Goal: Check status: Check status

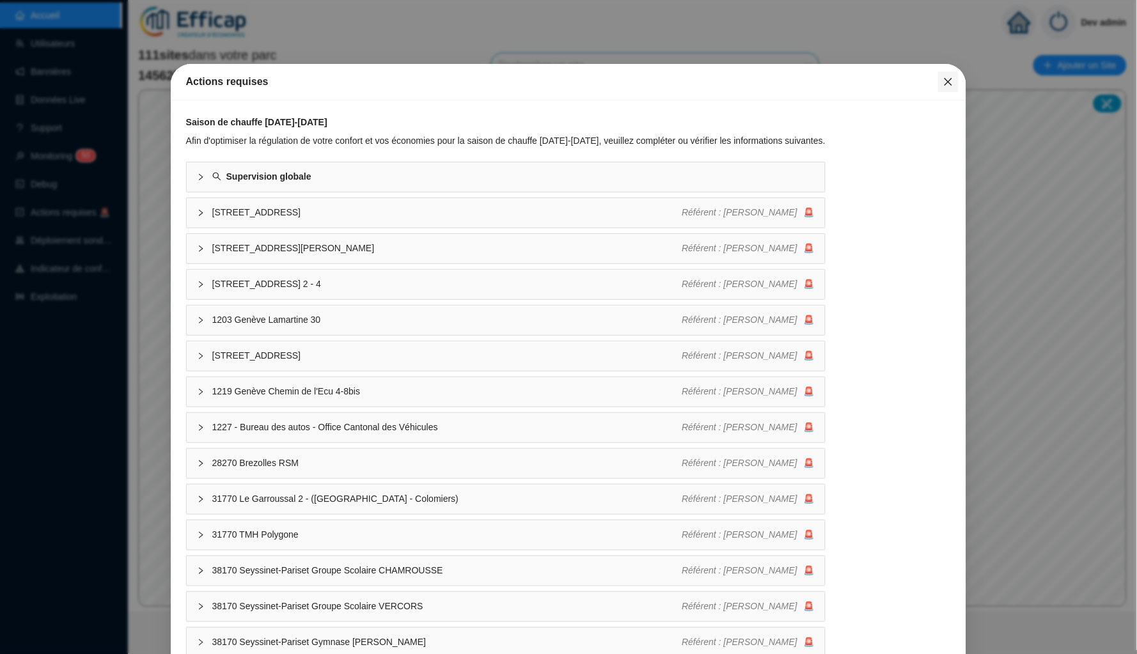
click at [943, 86] on icon "close" at bounding box center [948, 82] width 10 height 10
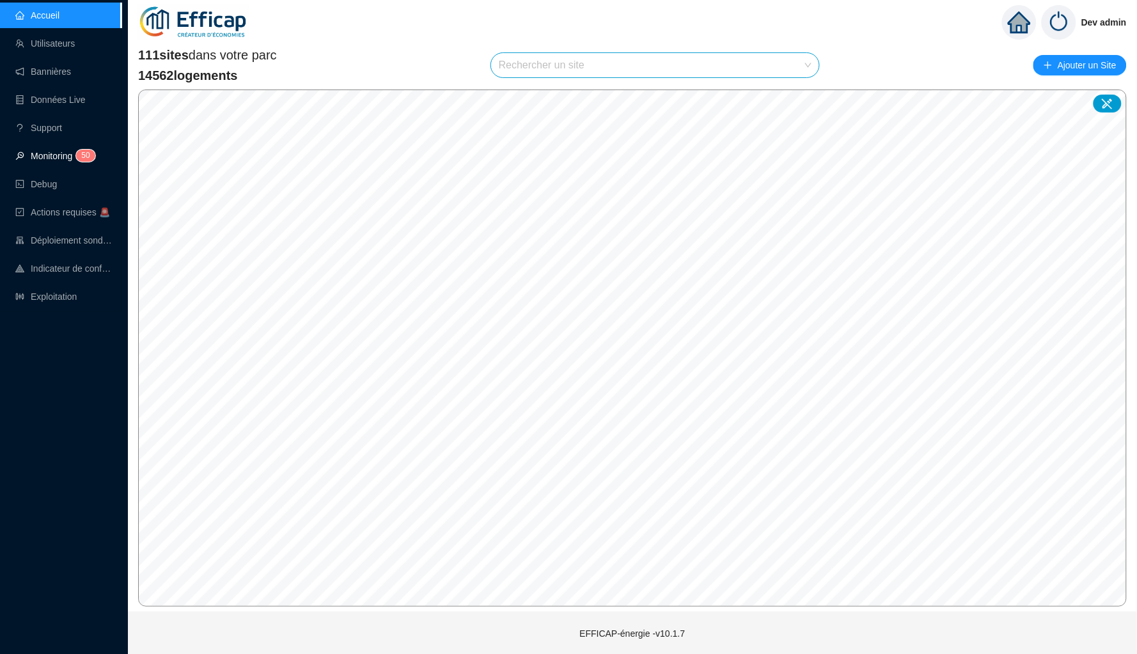
click at [59, 154] on link "Monitoring 5 0" at bounding box center [53, 156] width 76 height 10
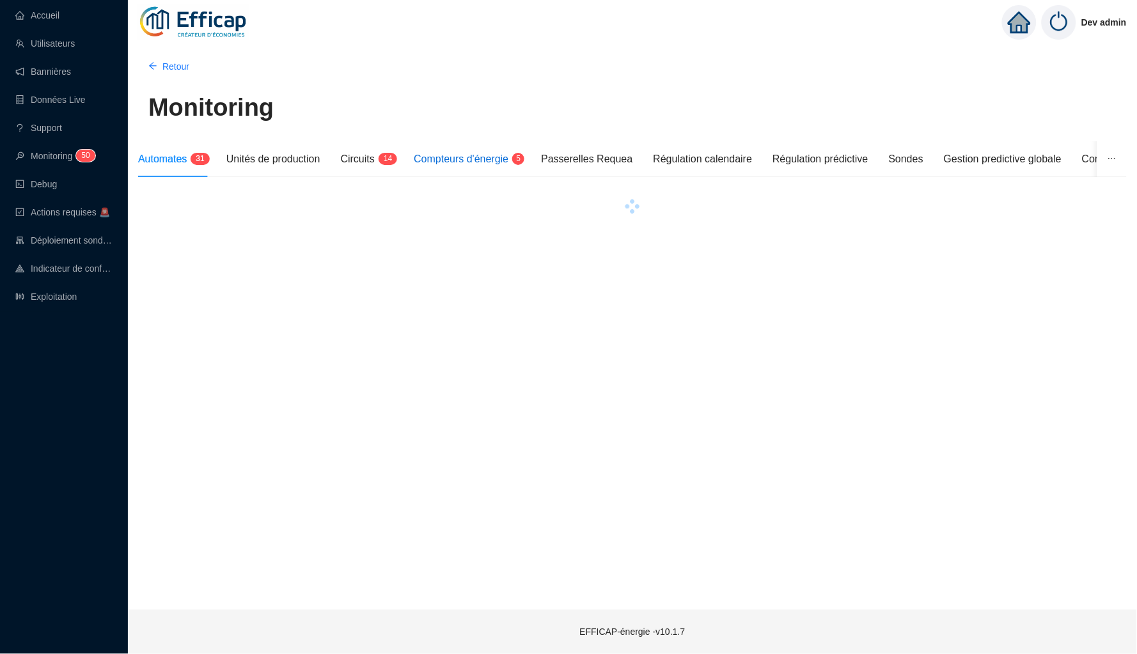
click at [469, 155] on span "Compteurs d'énergie" at bounding box center [461, 158] width 95 height 11
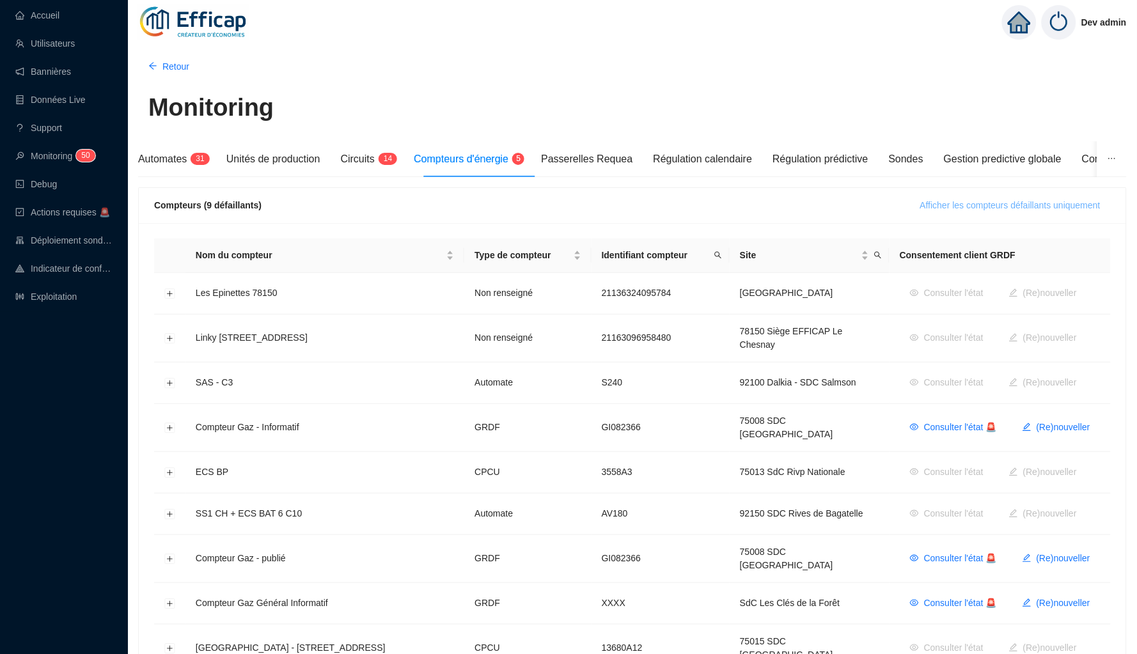
click at [986, 206] on span "Afficher les compteurs défaillants uniquement" at bounding box center [1010, 205] width 180 height 13
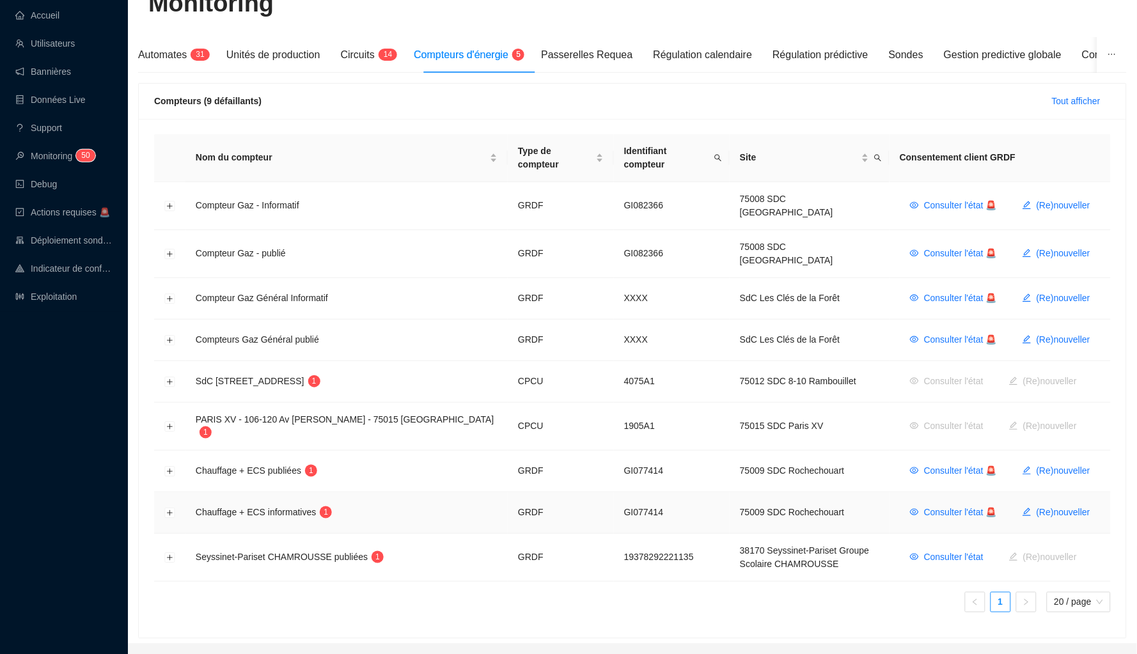
scroll to position [104, 0]
click at [171, 378] on button "Développer la ligne" at bounding box center [170, 383] width 10 height 10
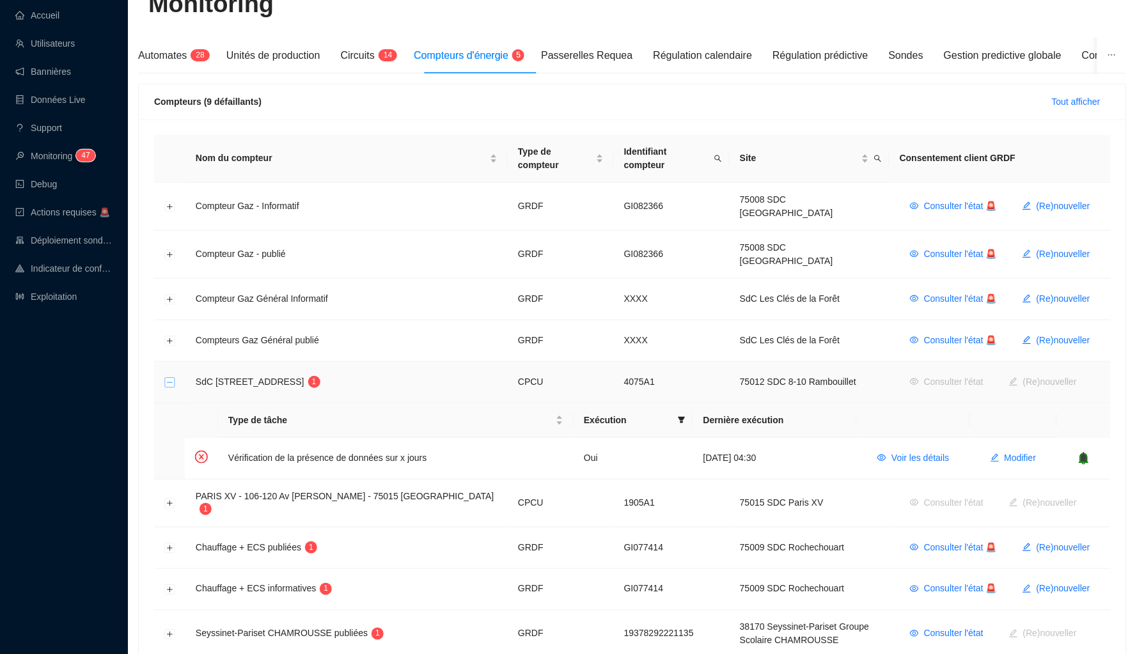
click at [171, 378] on button "Réduire la ligne" at bounding box center [170, 383] width 10 height 10
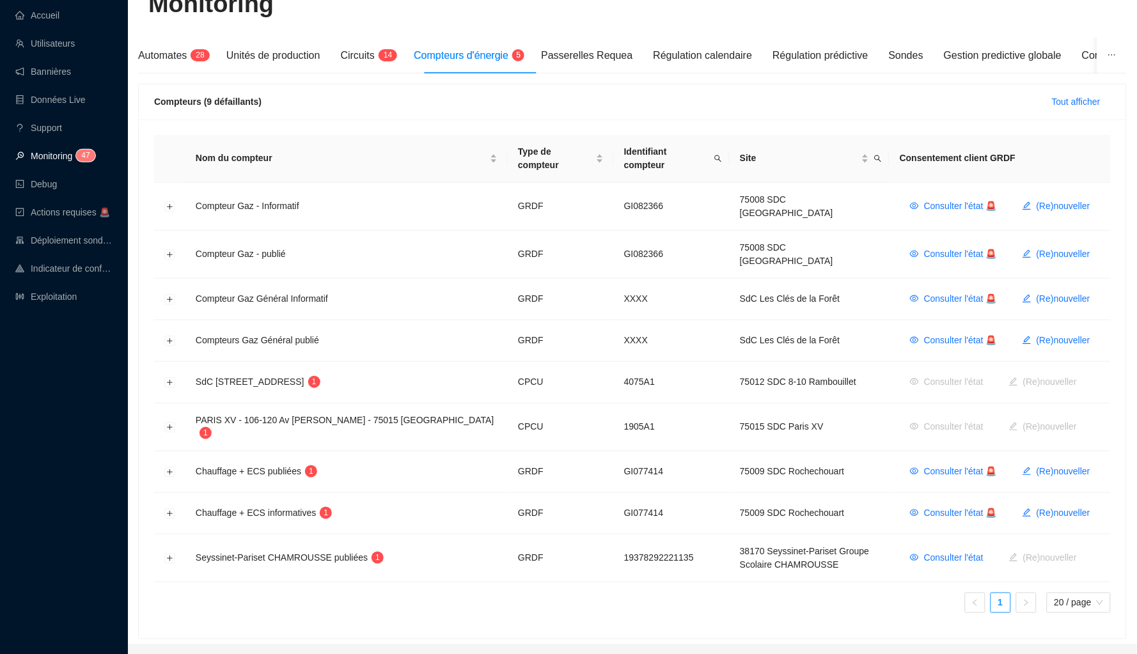
click at [86, 151] on span "4" at bounding box center [83, 155] width 4 height 9
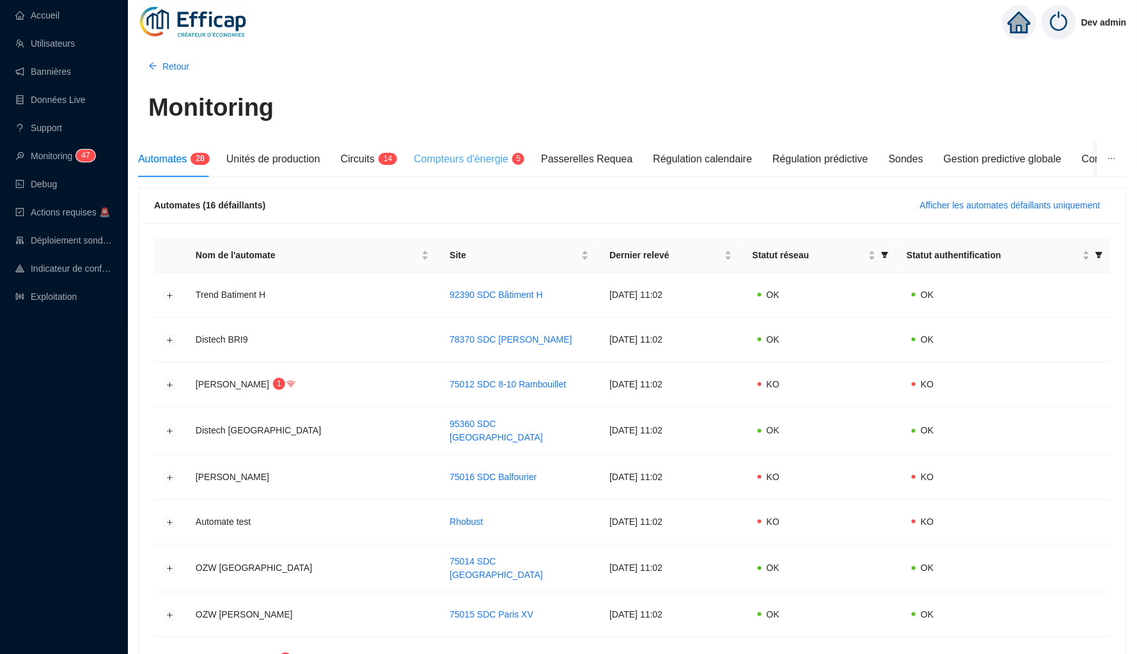
click at [497, 168] on div "Compteurs d'énergie 5" at bounding box center [467, 159] width 107 height 36
